Goal: Task Accomplishment & Management: Use online tool/utility

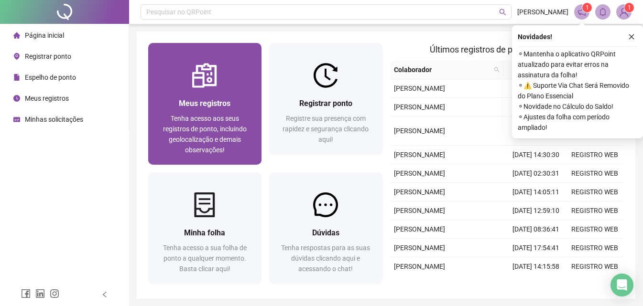
click at [196, 87] on div "Meus registros Tenha acesso aos seus registros de ponto, incluindo geolocalizaç…" at bounding box center [204, 104] width 113 height 122
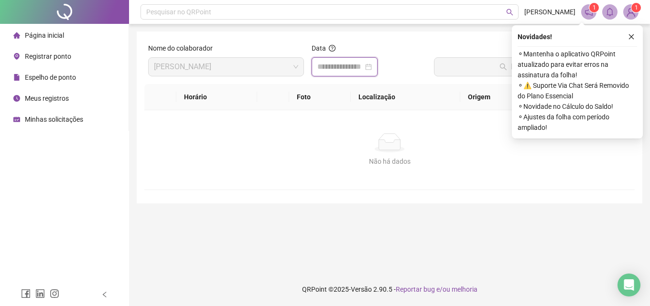
click at [336, 66] on input at bounding box center [340, 66] width 46 height 11
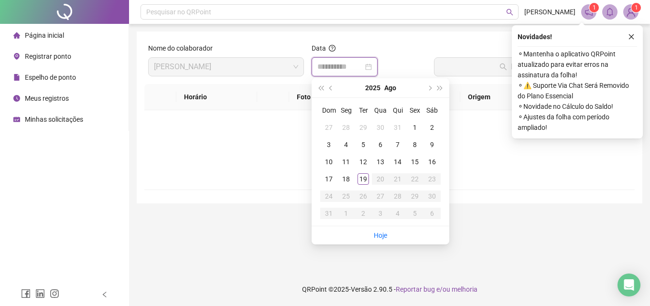
type input "**********"
click at [347, 178] on div "18" at bounding box center [345, 178] width 11 height 11
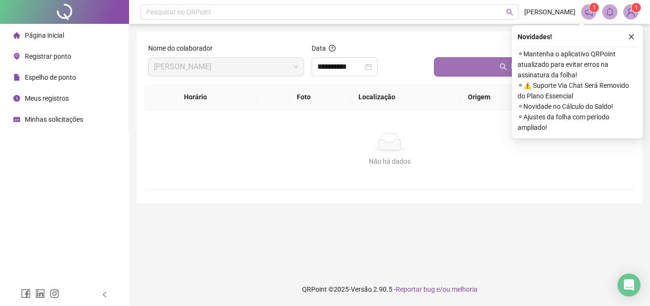
click at [479, 68] on button "Buscar registros" at bounding box center [532, 66] width 197 height 19
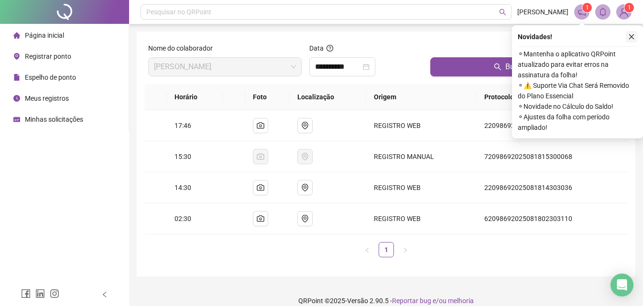
click at [633, 36] on icon "close" at bounding box center [631, 36] width 7 height 7
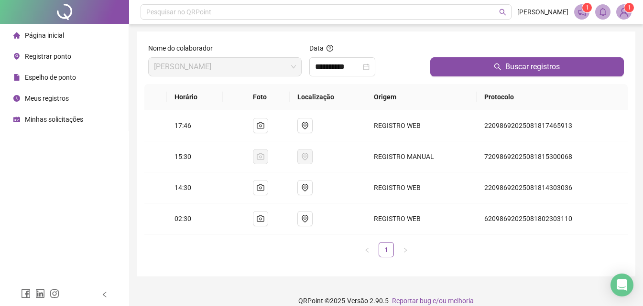
click at [65, 57] on span "Registrar ponto" at bounding box center [48, 57] width 46 height 8
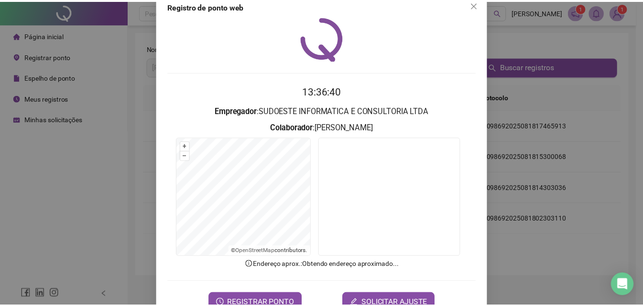
scroll to position [46, 0]
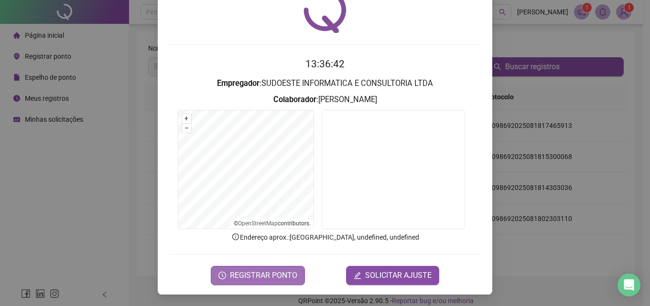
click at [271, 277] on span "REGISTRAR PONTO" at bounding box center [263, 275] width 67 height 11
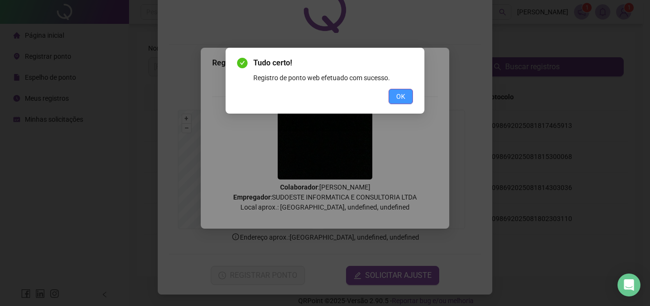
click at [400, 97] on span "OK" at bounding box center [400, 96] width 9 height 11
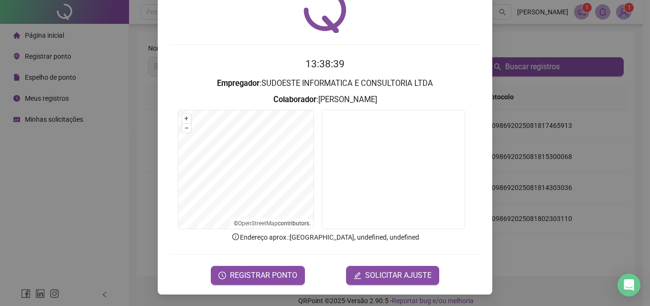
click at [615, 146] on div "Registro de ponto web 13:38:39 Empregador : SUDOESTE INFORMATICA E CONSULTORIA …" at bounding box center [325, 153] width 650 height 306
